Goal: Information Seeking & Learning: Find specific fact

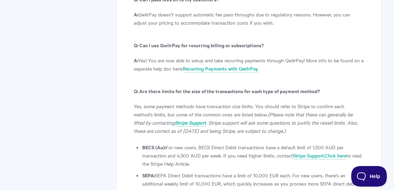
scroll to position [4098, 0]
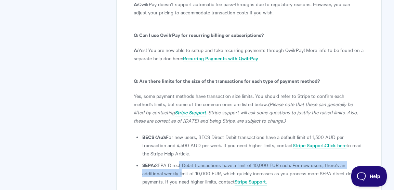
drag, startPoint x: 177, startPoint y: 72, endPoint x: 181, endPoint y: 81, distance: 10.1
click at [181, 161] on li "SEPA: SEPA Direct Debit transactions have a limit of 10,000 EUR each. For new u…" at bounding box center [253, 173] width 222 height 25
click at [217, 161] on li "SEPA: SEPA Direct Debit transactions have a limit of 10,000 EUR each. For new u…" at bounding box center [253, 173] width 222 height 25
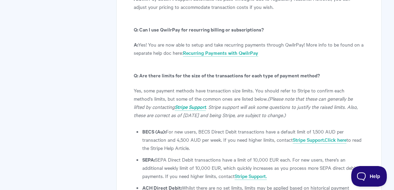
scroll to position [4106, 0]
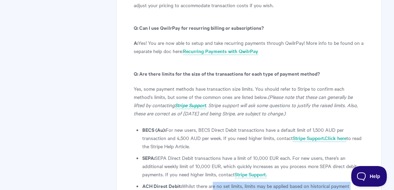
drag, startPoint x: 211, startPoint y: 93, endPoint x: 214, endPoint y: 108, distance: 15.8
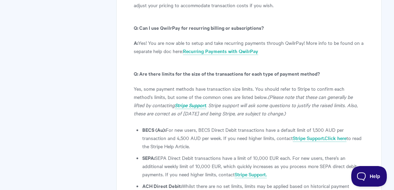
drag, startPoint x: 240, startPoint y: 92, endPoint x: 243, endPoint y: 109, distance: 17.7
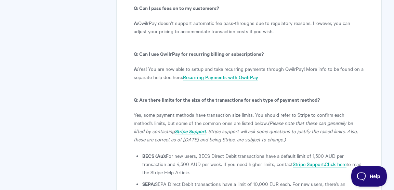
scroll to position [4077, 0]
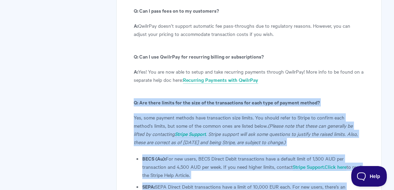
drag, startPoint x: 133, startPoint y: 9, endPoint x: 251, endPoint y: 158, distance: 189.9
copy article "L: Ips dolor sitame con adi elit se doe temporincidi utl etdo magn al enimadm v…"
